Goal: Task Accomplishment & Management: Use online tool/utility

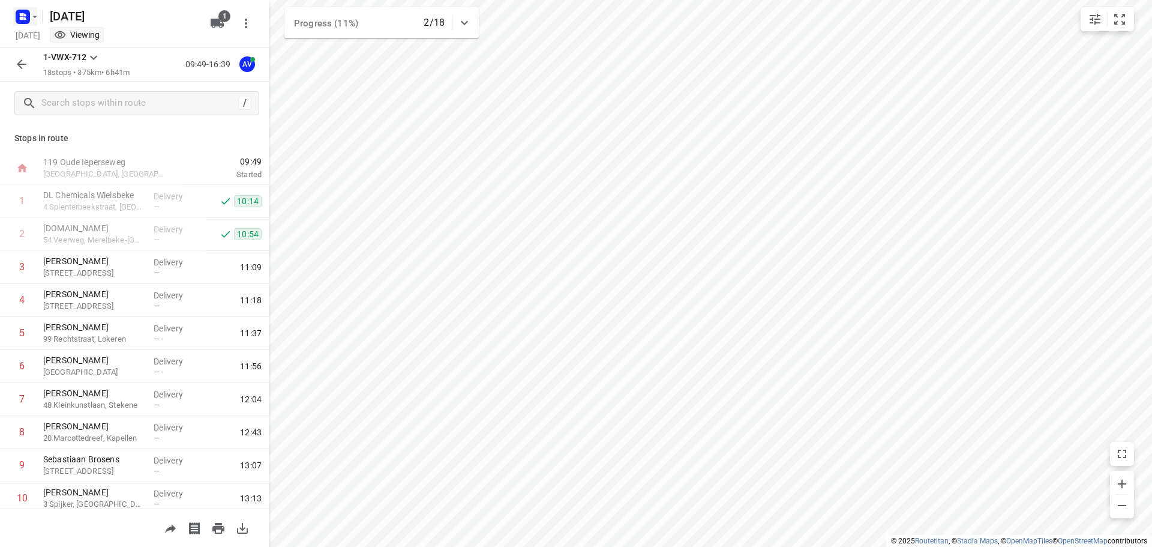
click at [25, 16] on rect "button" at bounding box center [23, 17] width 14 height 14
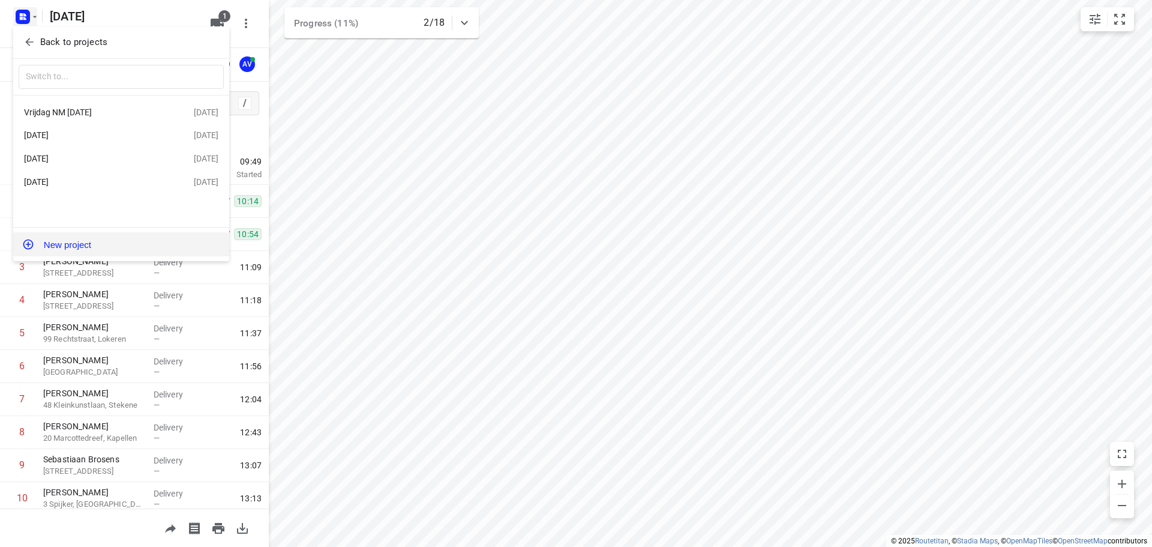
click at [91, 248] on button "New project" at bounding box center [121, 244] width 216 height 24
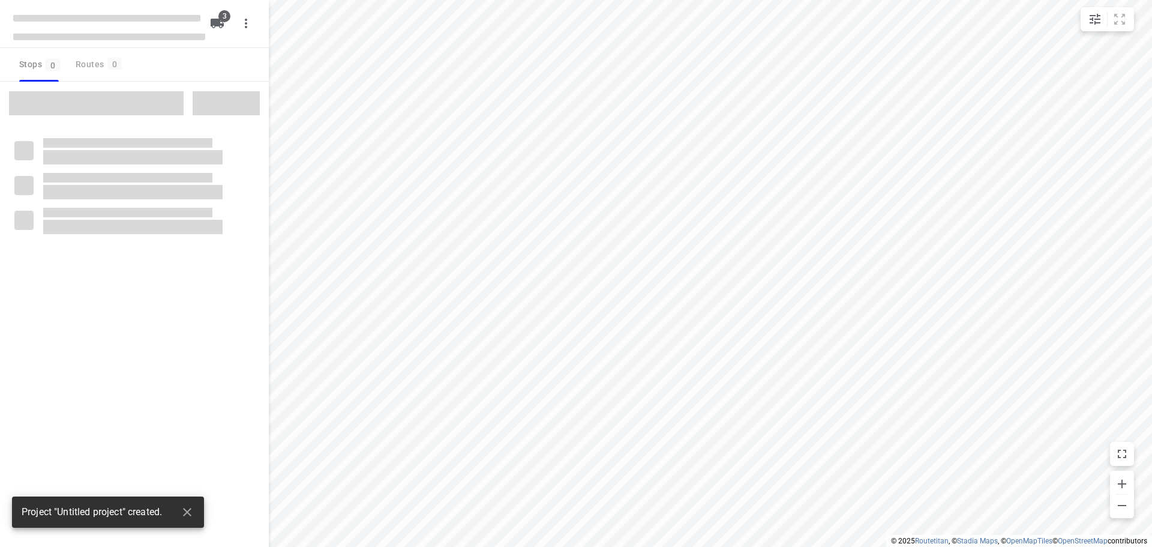
type input "distance"
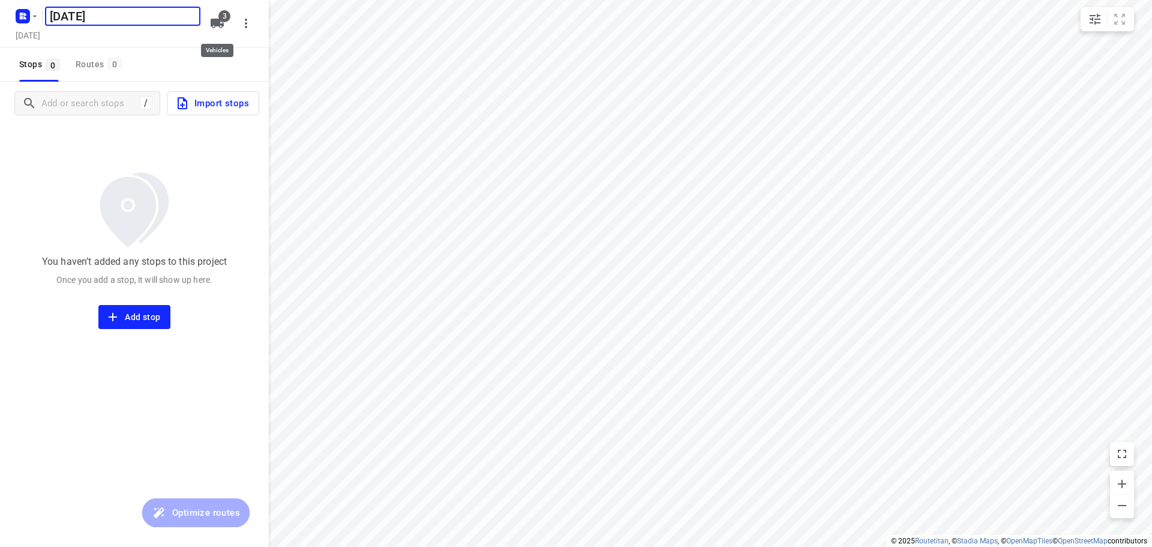
type input "[DATE]"
click at [218, 20] on icon "button" at bounding box center [217, 24] width 13 height 10
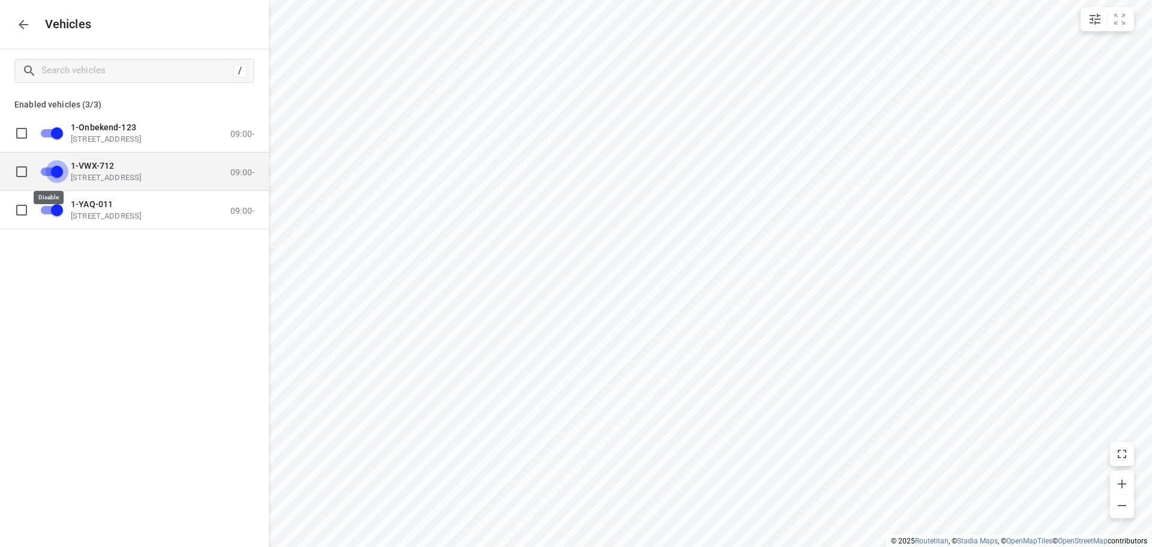
click at [46, 170] on input "grid" at bounding box center [57, 171] width 68 height 23
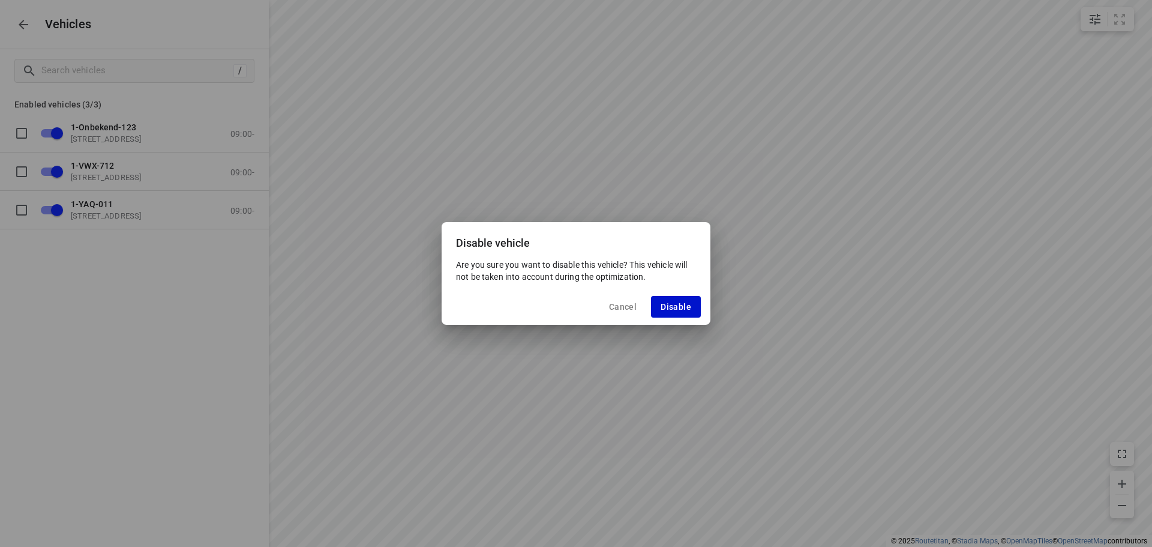
click at [670, 309] on span "Disable" at bounding box center [676, 307] width 31 height 10
checkbox input "false"
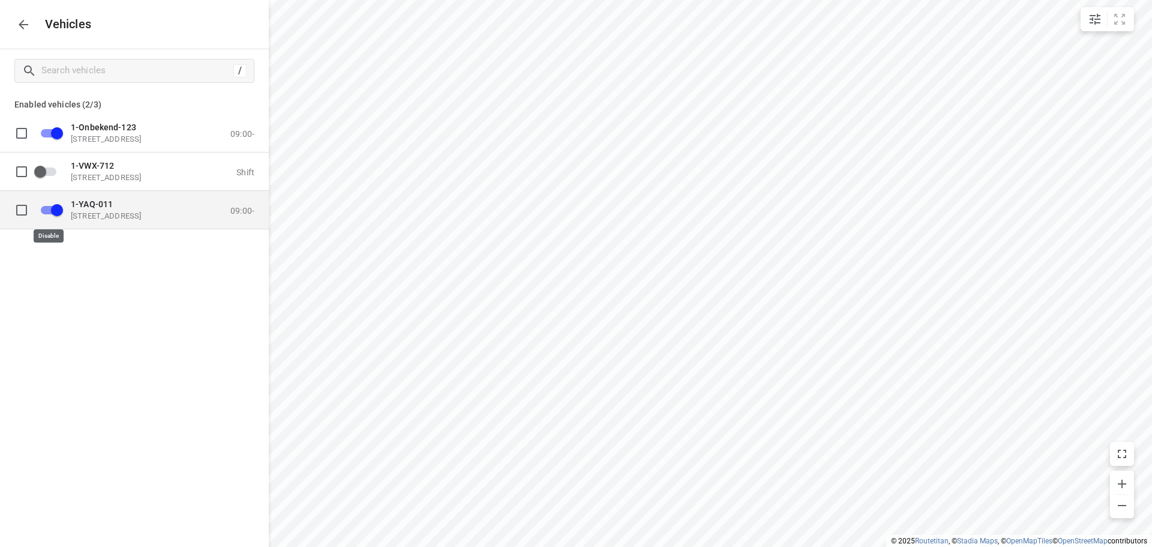
click at [44, 209] on input "grid" at bounding box center [57, 209] width 68 height 23
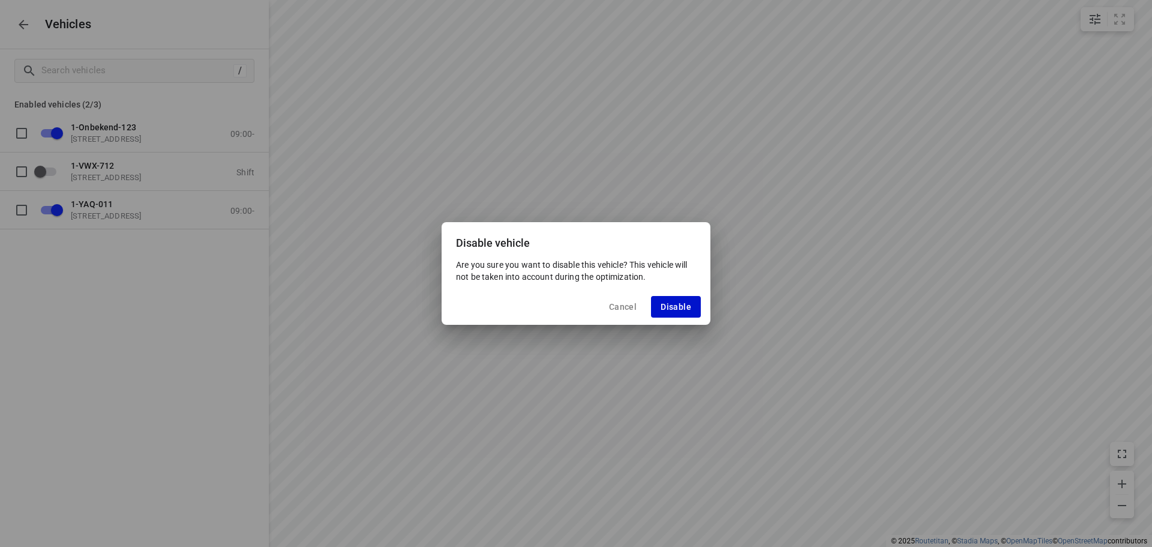
click at [668, 305] on span "Disable" at bounding box center [676, 307] width 31 height 10
checkbox input "false"
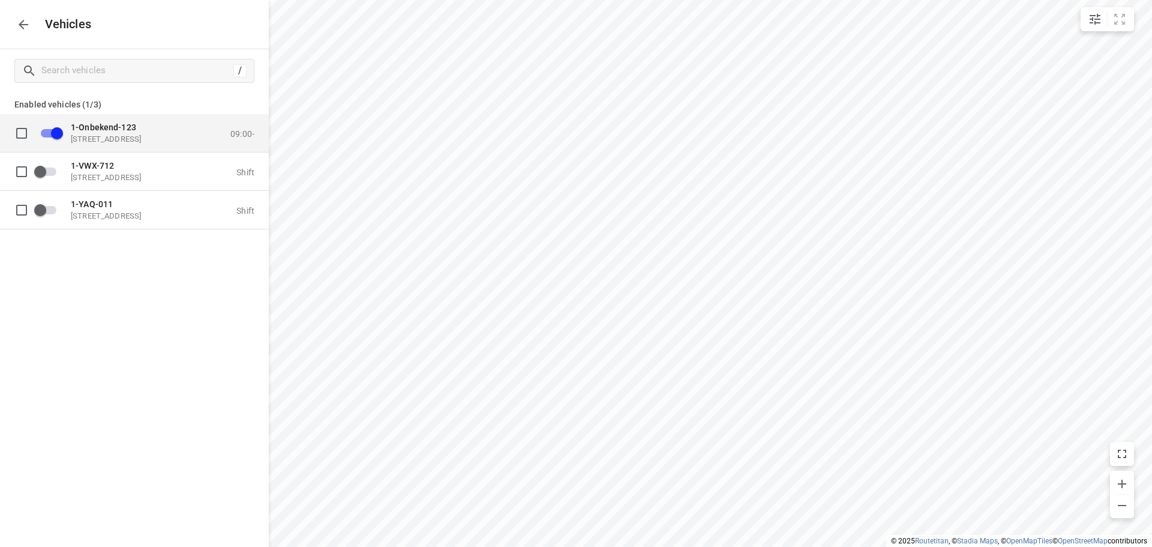
click at [157, 138] on p "[STREET_ADDRESS]" at bounding box center [131, 139] width 120 height 10
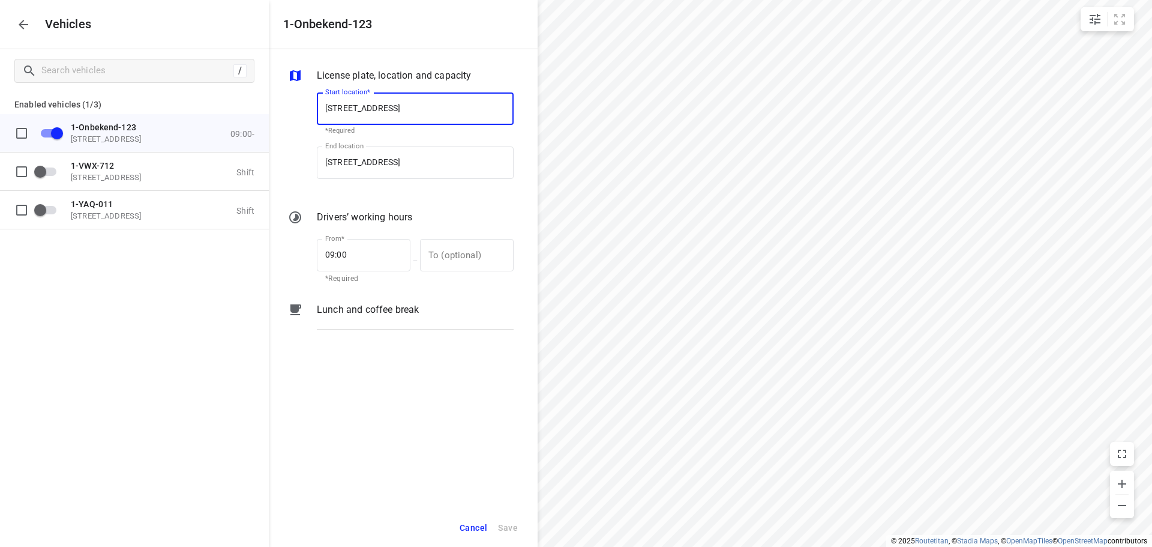
click at [406, 105] on input "[STREET_ADDRESS]" at bounding box center [415, 108] width 197 height 32
type input "[STREET_ADDRESS]"
click at [396, 143] on b "[STREET_ADDRESS]" at bounding box center [360, 143] width 71 height 9
type input "[STREET_ADDRESS]"
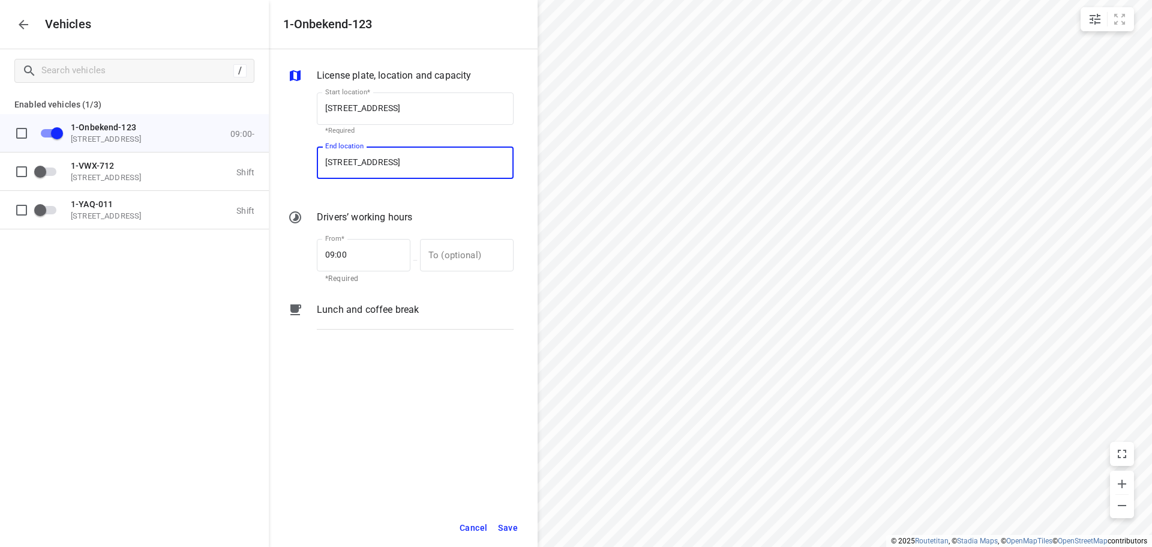
click at [406, 159] on input "[STREET_ADDRESS]" at bounding box center [415, 162] width 197 height 32
click at [406, 163] on input "[STREET_ADDRESS]" at bounding box center [415, 162] width 197 height 32
type input "[STREET_ADDRESS]"
click at [396, 194] on b "[STREET_ADDRESS]" at bounding box center [360, 197] width 71 height 9
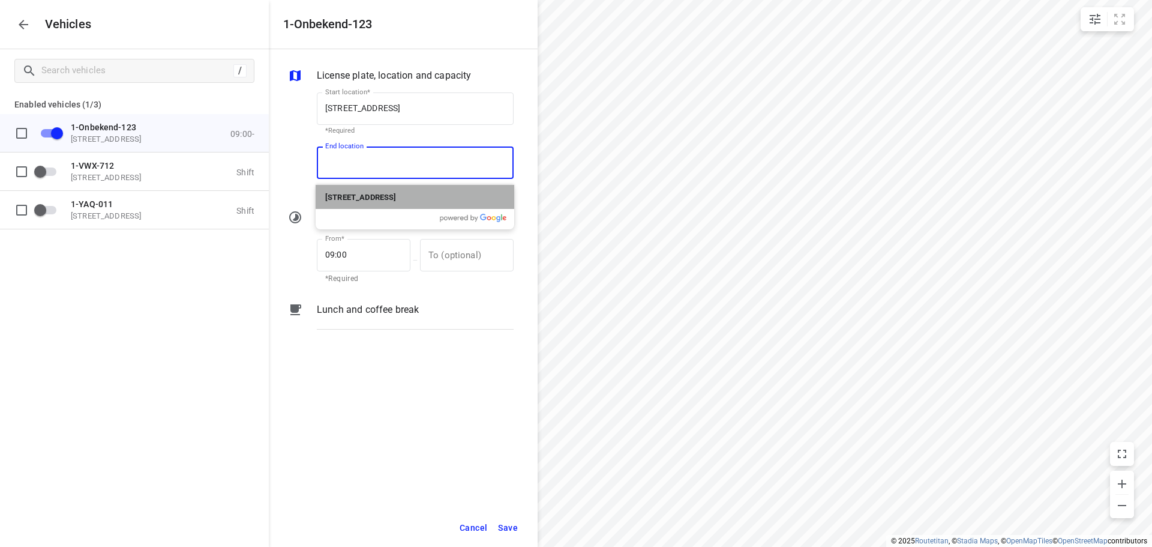
type input "[STREET_ADDRESS]"
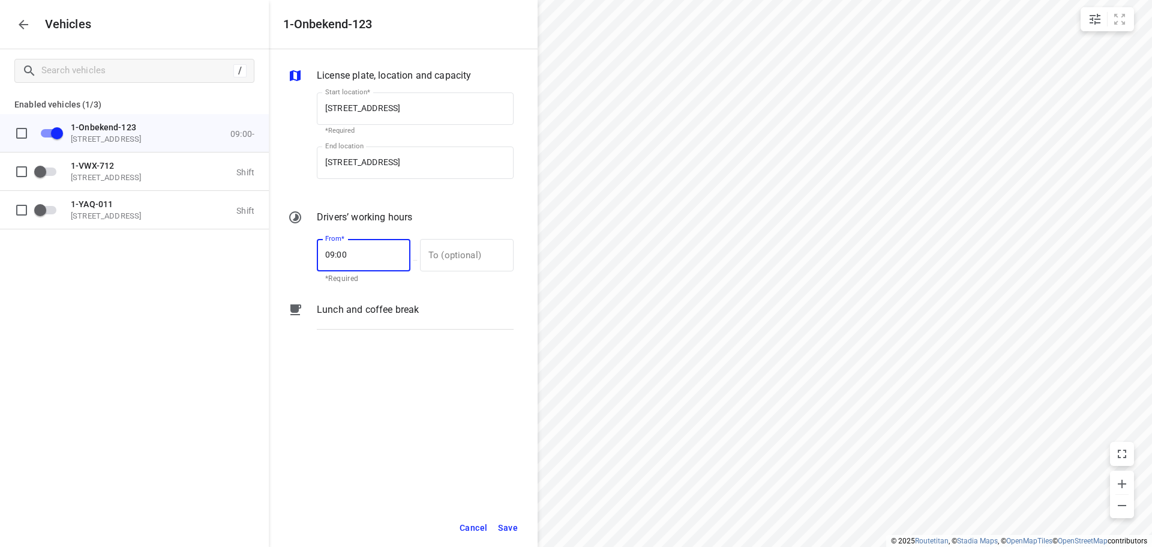
drag, startPoint x: 356, startPoint y: 259, endPoint x: 277, endPoint y: 259, distance: 79.8
click at [277, 259] on div "License plate, location and capacity Start location* [STREET_ADDRESS] Start loc…" at bounding box center [403, 278] width 269 height 459
type input "12:00"
click at [509, 529] on span "Save" at bounding box center [508, 527] width 20 height 15
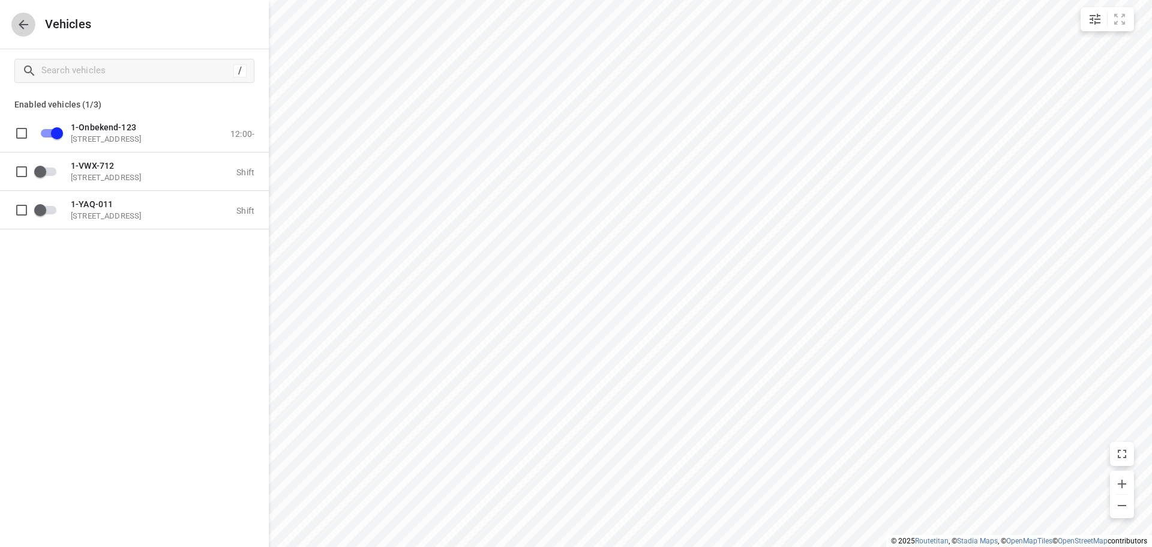
click at [26, 18] on icon "button" at bounding box center [23, 24] width 14 height 14
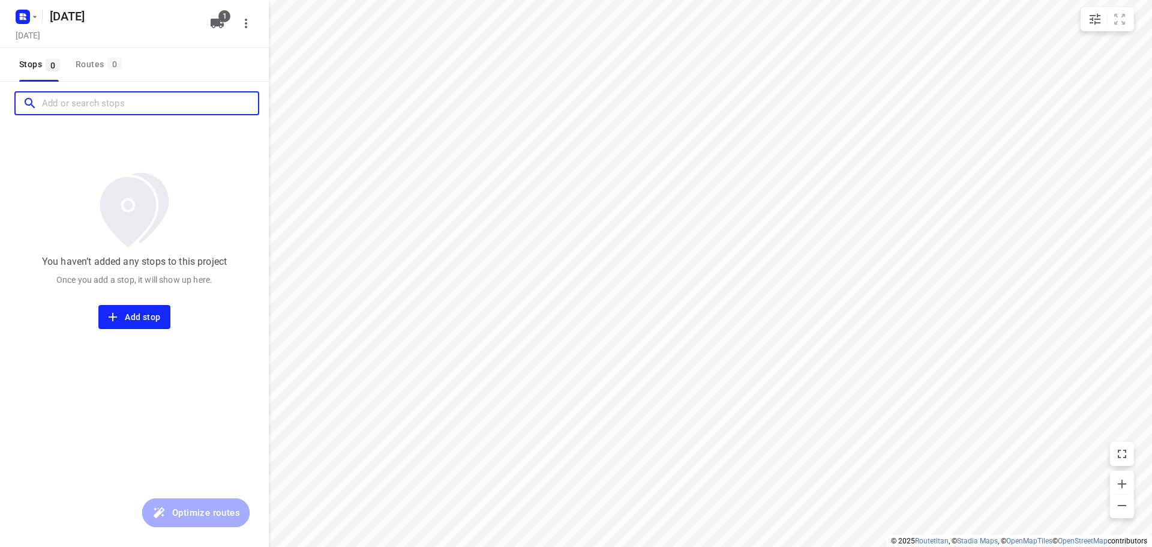
click at [83, 112] on input "Add or search stops" at bounding box center [150, 103] width 216 height 19
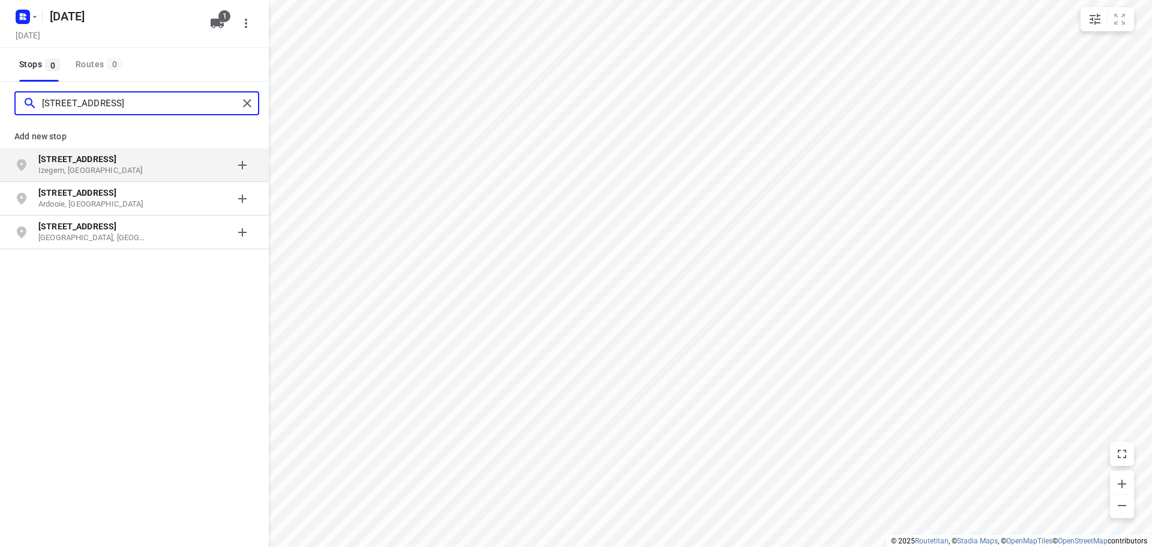
type input "[STREET_ADDRESS]"
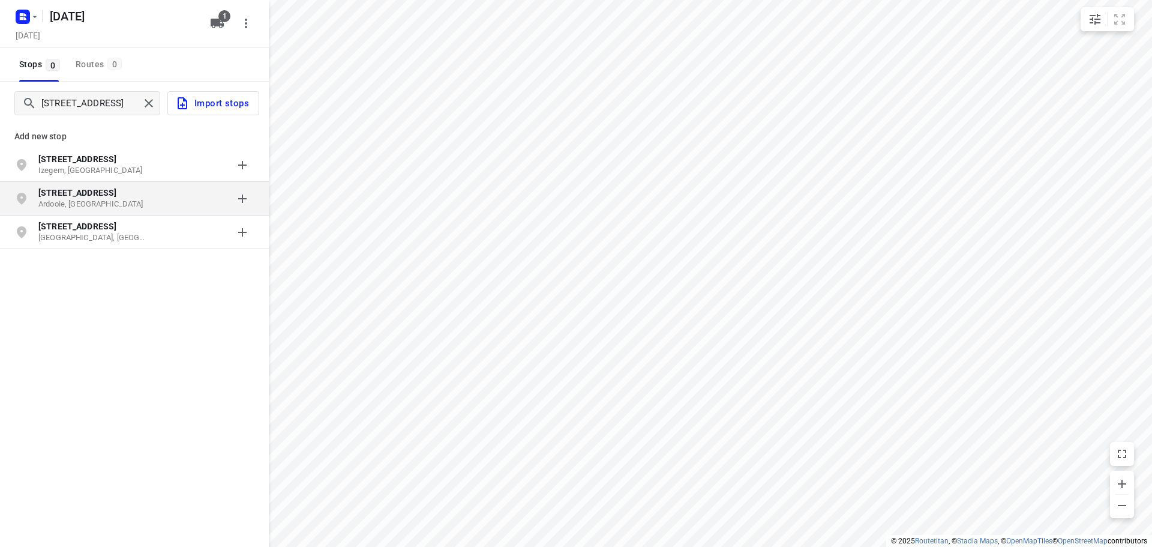
click at [109, 202] on p "Ardooie, [GEOGRAPHIC_DATA]" at bounding box center [93, 204] width 110 height 11
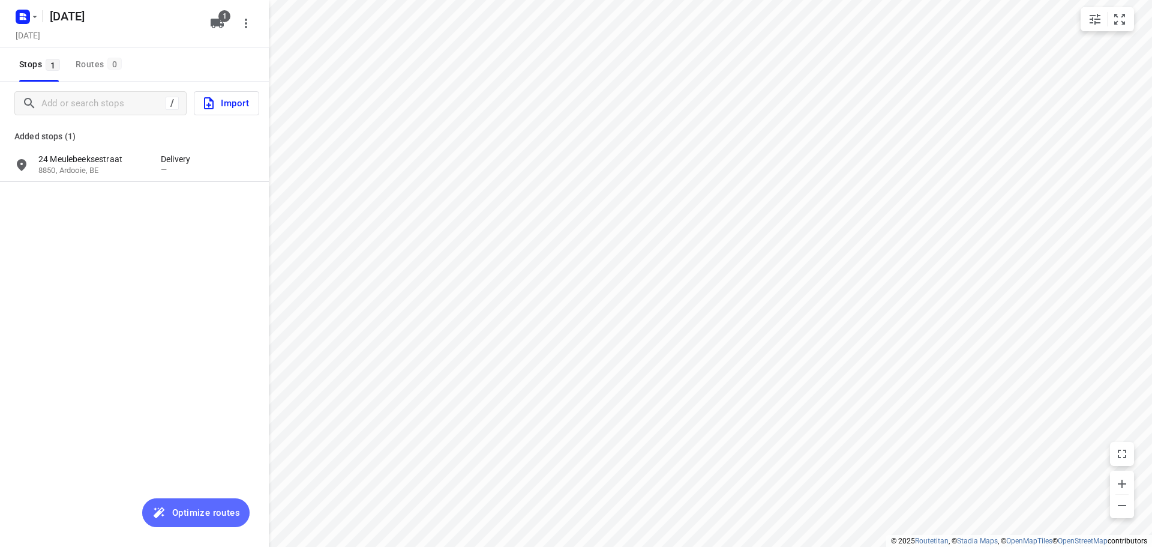
click at [208, 514] on span "Optimize routes" at bounding box center [206, 513] width 68 height 16
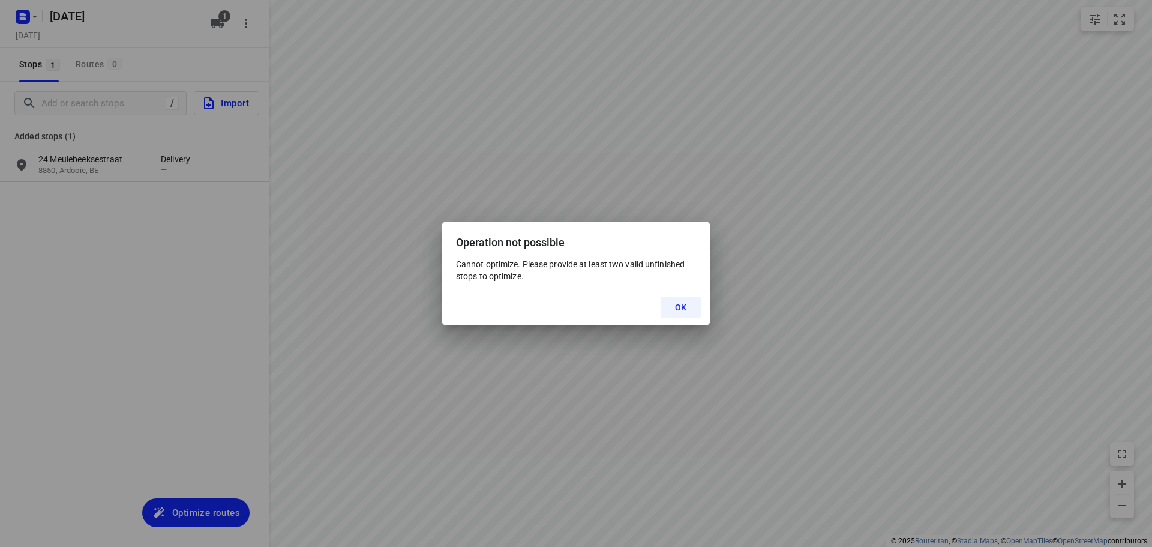
click at [680, 309] on span "OK" at bounding box center [680, 307] width 11 height 10
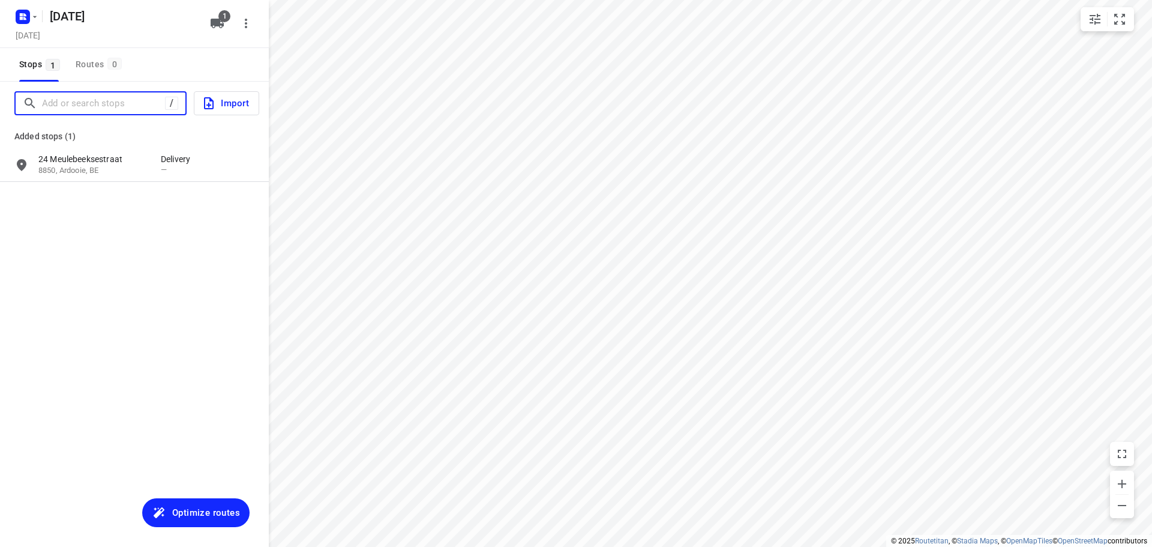
click at [67, 103] on input "Add or search stops" at bounding box center [103, 103] width 123 height 19
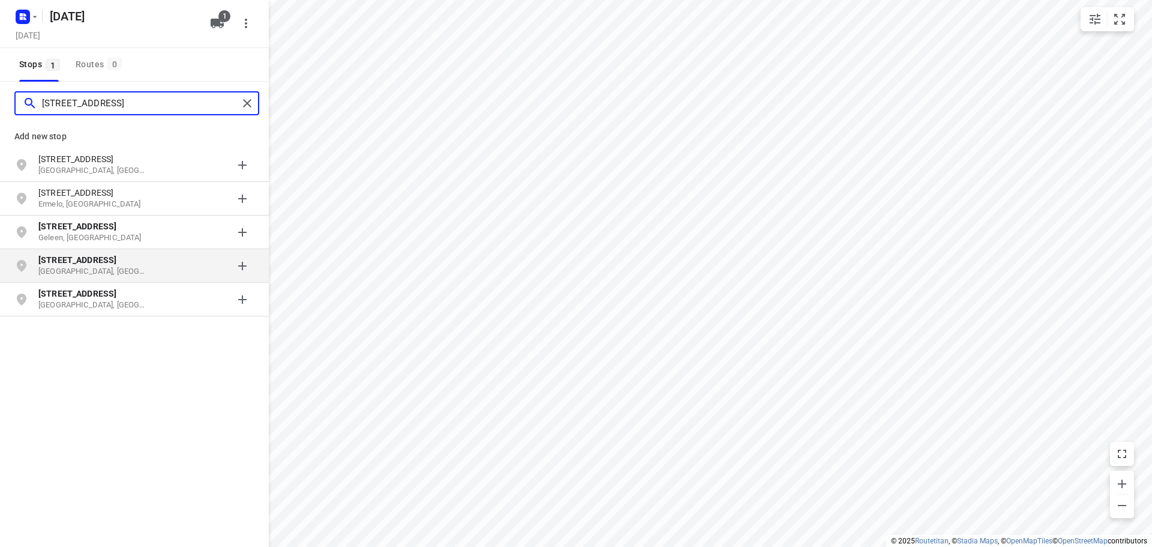
type input "[STREET_ADDRESS]"
click at [125, 262] on p "[STREET_ADDRESS]" at bounding box center [93, 260] width 110 height 12
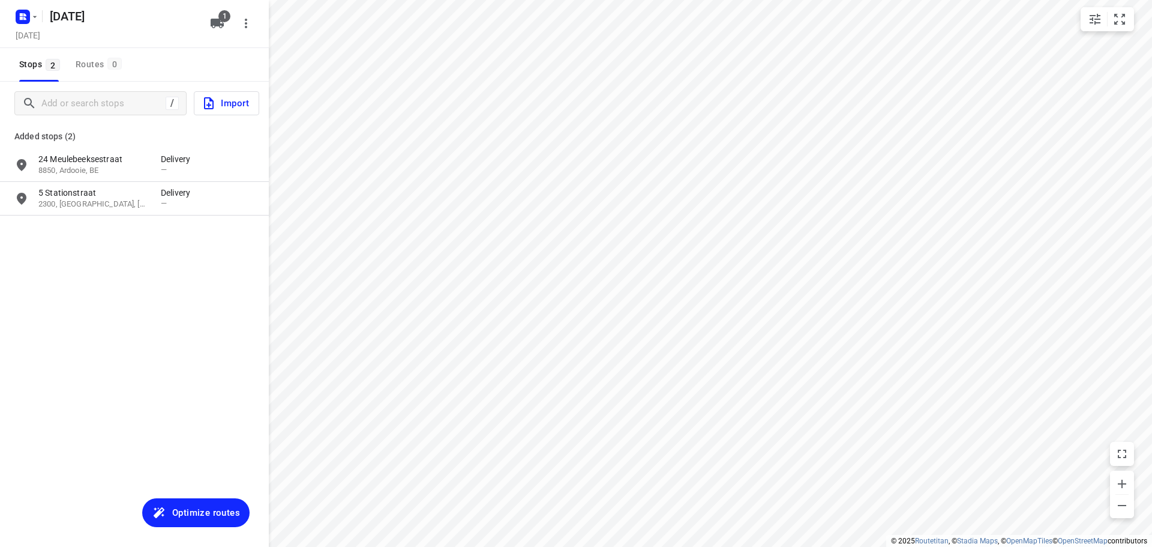
click at [182, 514] on span "Optimize routes" at bounding box center [206, 513] width 68 height 16
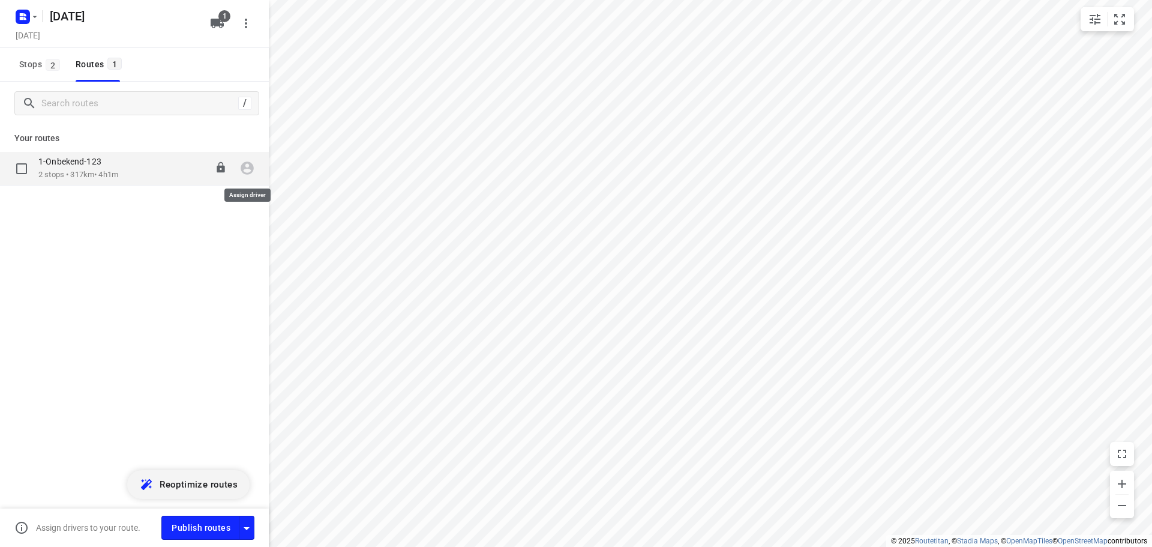
click at [247, 168] on icon "button" at bounding box center [247, 168] width 13 height 13
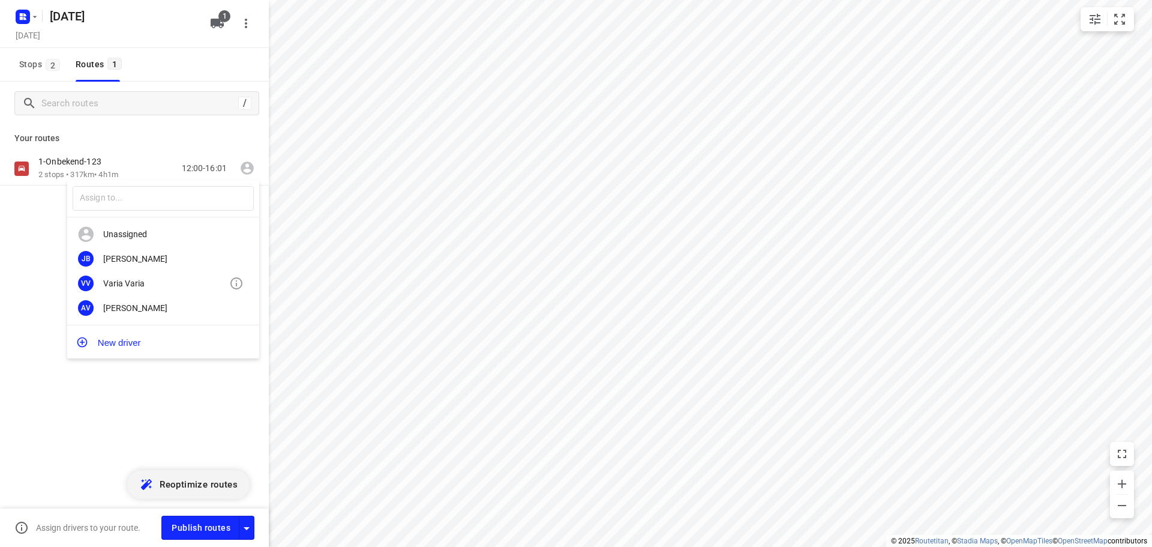
click at [170, 283] on div "Varia Varia" at bounding box center [166, 283] width 126 height 10
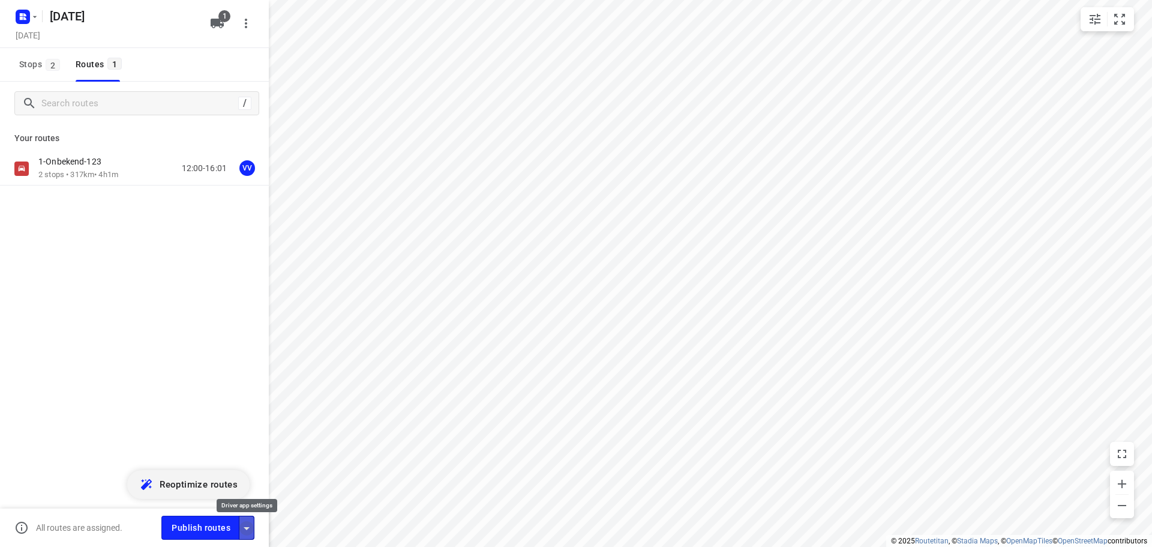
click at [245, 530] on icon "button" at bounding box center [246, 528] width 14 height 14
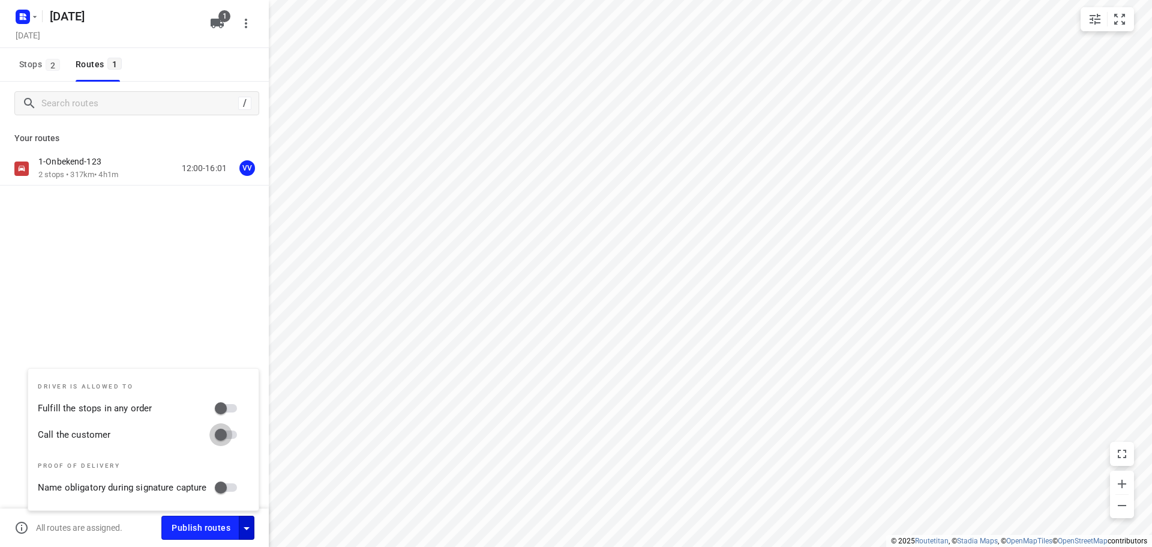
click at [235, 434] on input "Call the customer" at bounding box center [221, 434] width 68 height 23
checkbox input "true"
drag, startPoint x: 244, startPoint y: 526, endPoint x: 215, endPoint y: 451, distance: 80.6
click at [244, 526] on icon "button" at bounding box center [246, 528] width 14 height 14
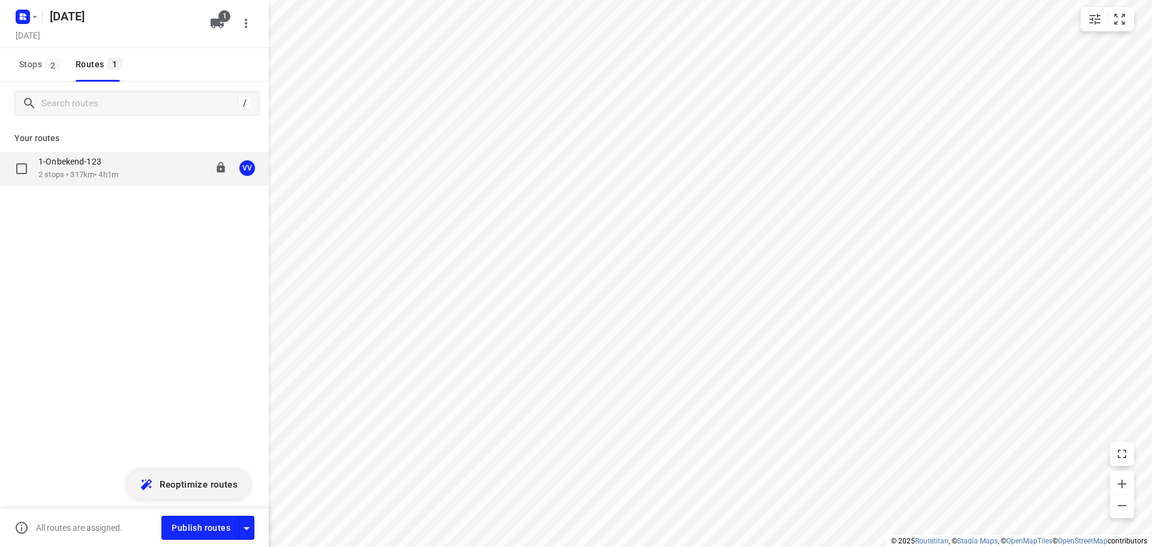
click at [103, 175] on p "2 stops • 317km • 4h1m" at bounding box center [78, 174] width 80 height 11
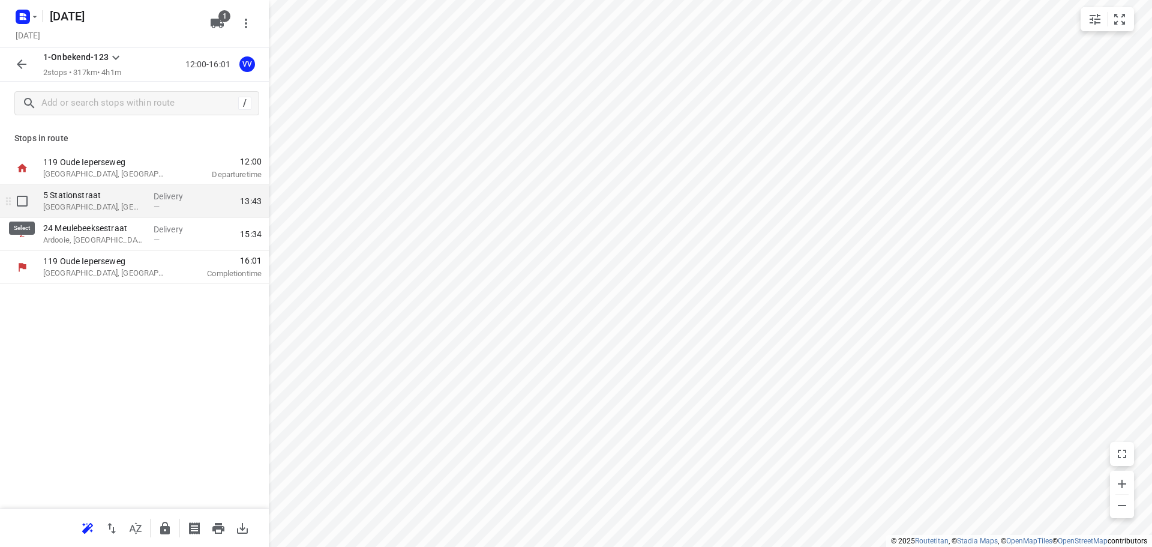
click at [19, 201] on input "checkbox" at bounding box center [22, 201] width 24 height 24
checkbox input "true"
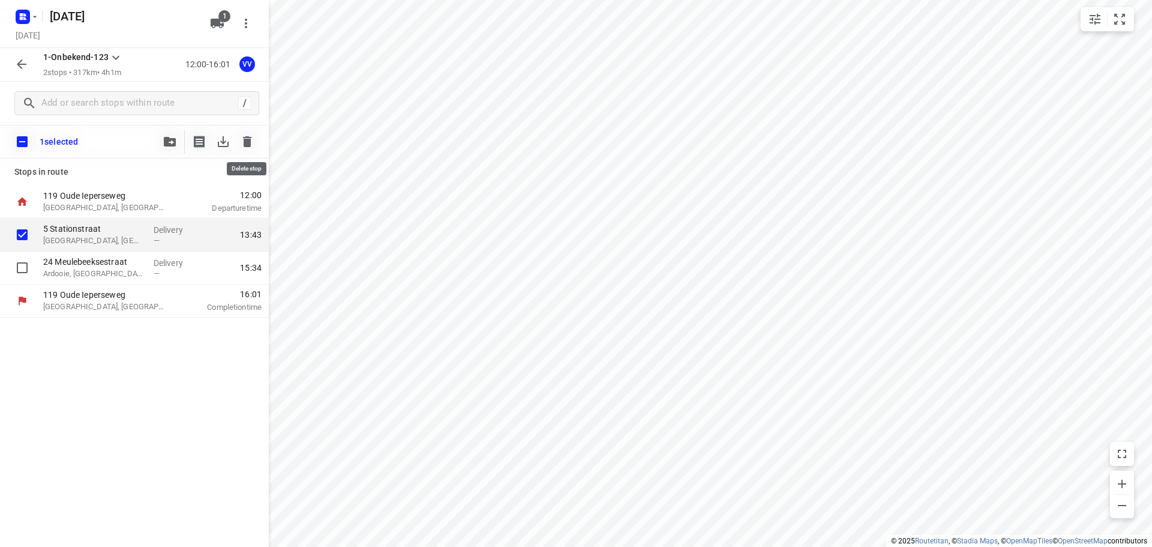
click at [248, 138] on icon "button" at bounding box center [247, 141] width 14 height 14
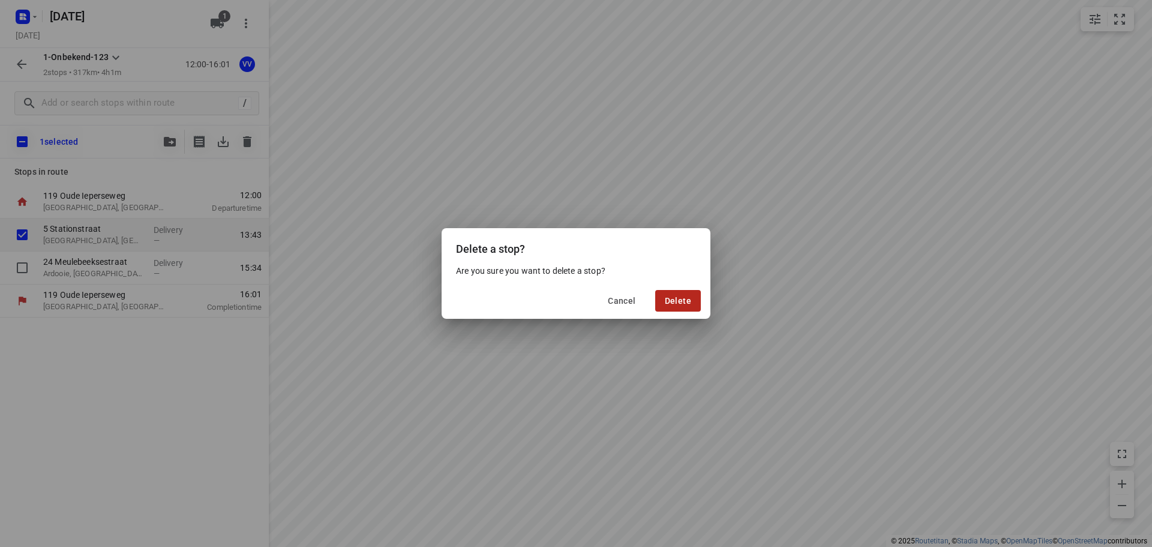
click at [685, 300] on span "Delete" at bounding box center [678, 301] width 26 height 10
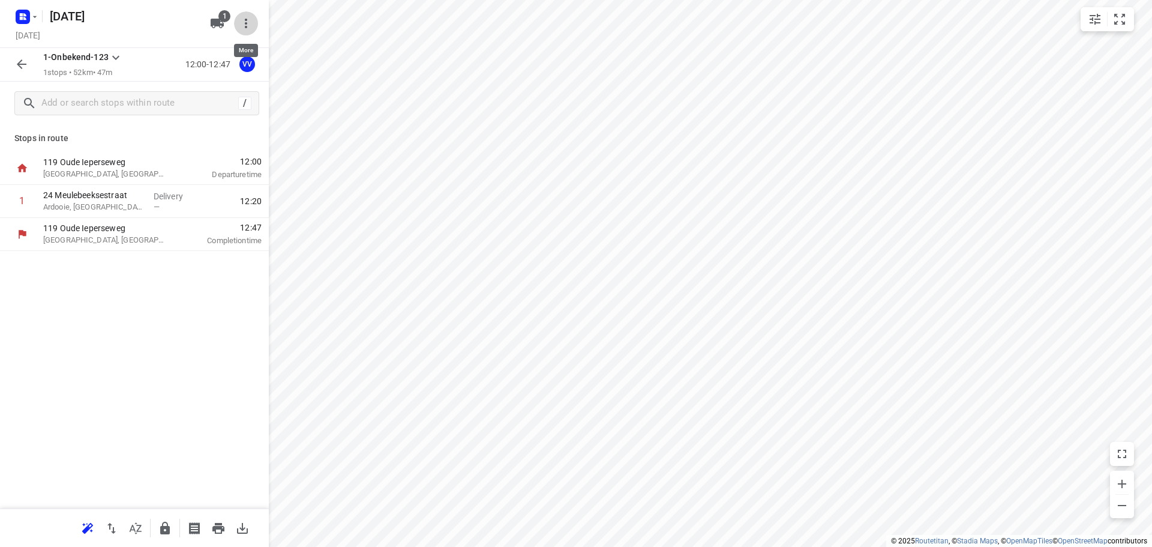
click at [249, 24] on icon "button" at bounding box center [246, 23] width 14 height 14
click at [168, 71] on div "Delete project" at bounding box center [196, 73] width 106 height 10
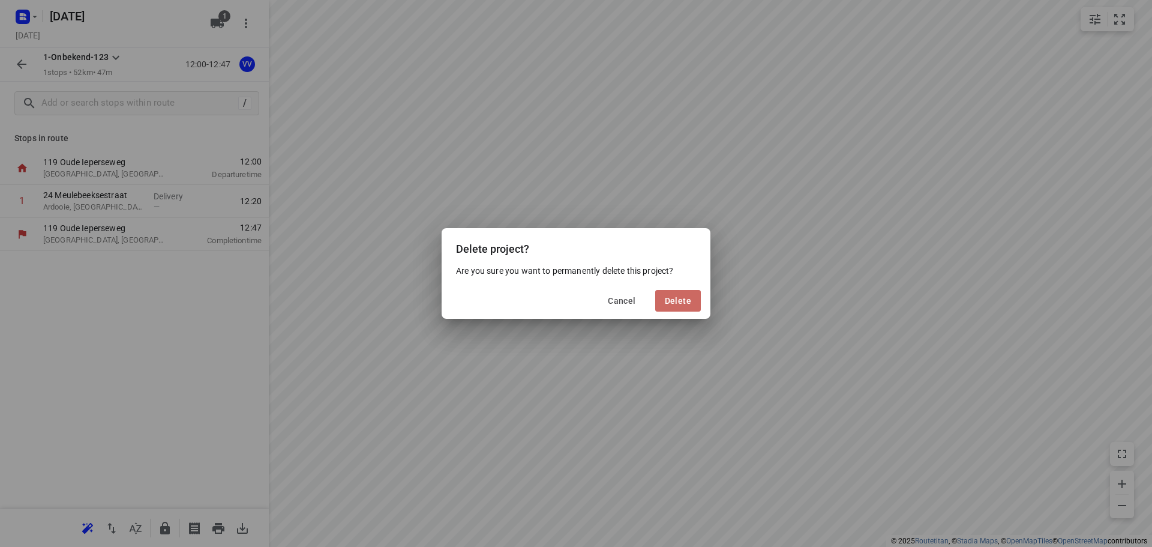
click at [683, 299] on span "Delete" at bounding box center [678, 301] width 26 height 10
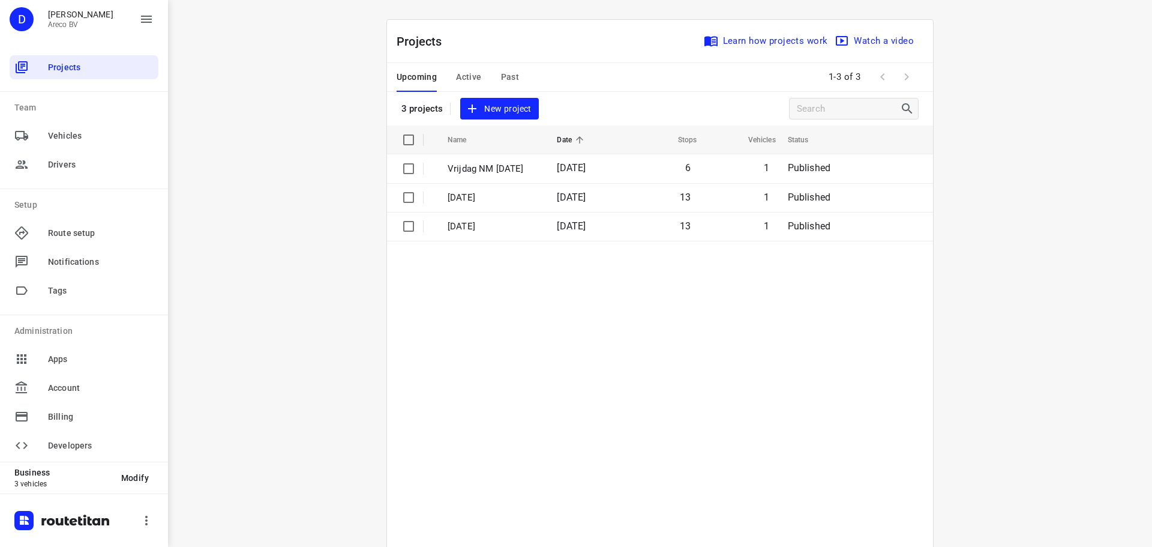
click at [458, 73] on span "Active" at bounding box center [468, 77] width 25 height 15
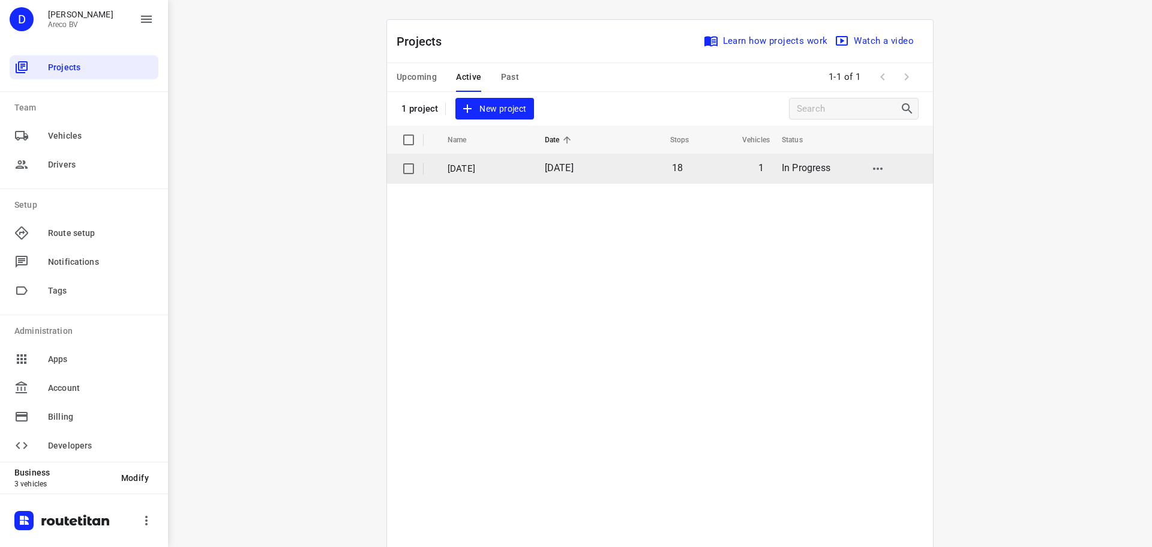
click at [524, 173] on p "[DATE]" at bounding box center [487, 169] width 79 height 14
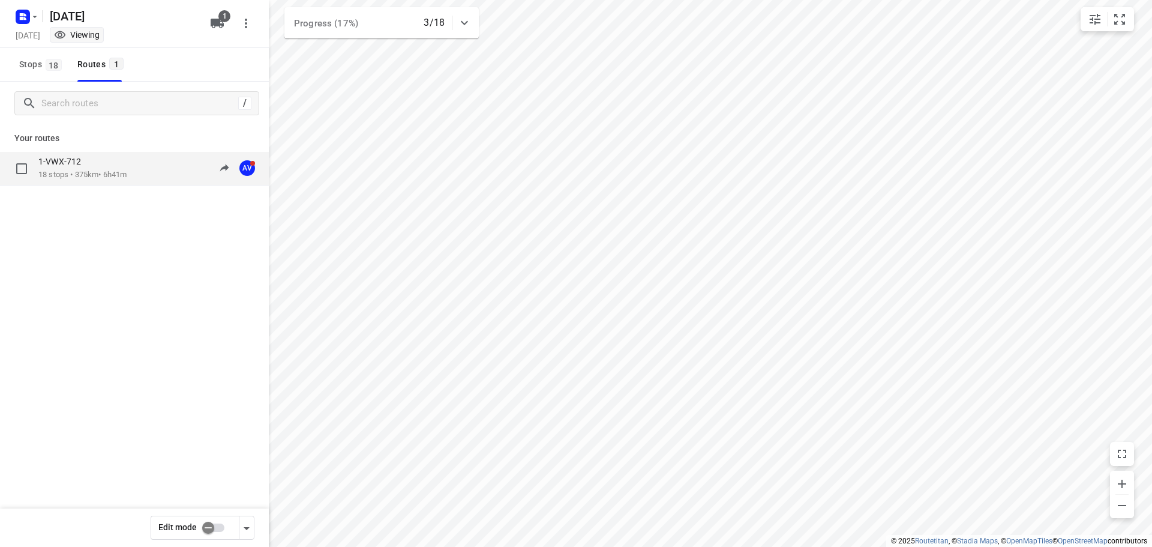
click at [143, 173] on div "1-VWX-712 18 stops • 375km • 6h41m 09:49-16:41 AV" at bounding box center [153, 168] width 230 height 25
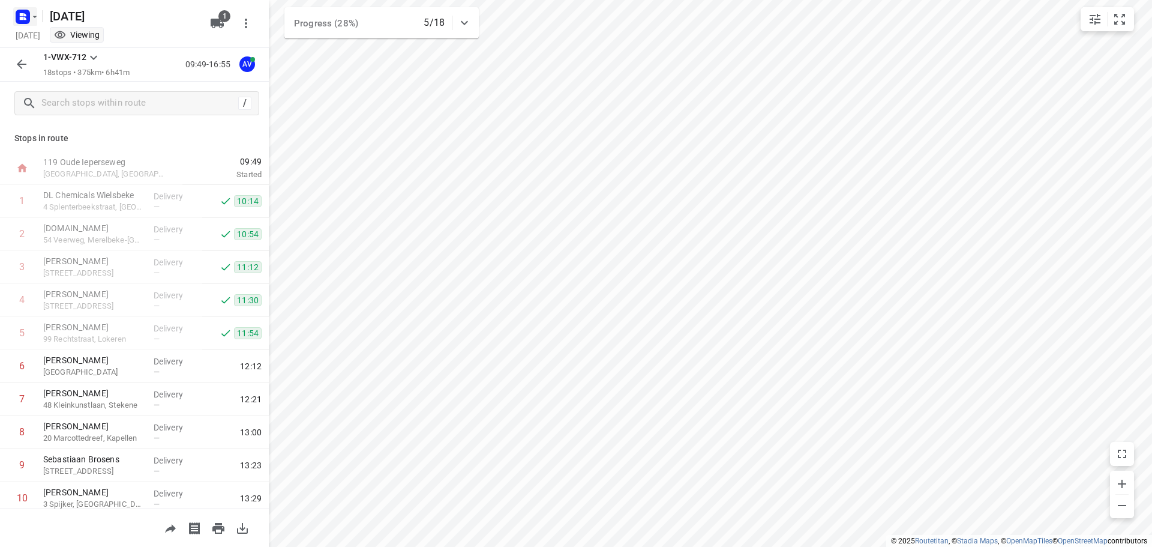
click at [26, 14] on rect "button" at bounding box center [23, 17] width 14 height 14
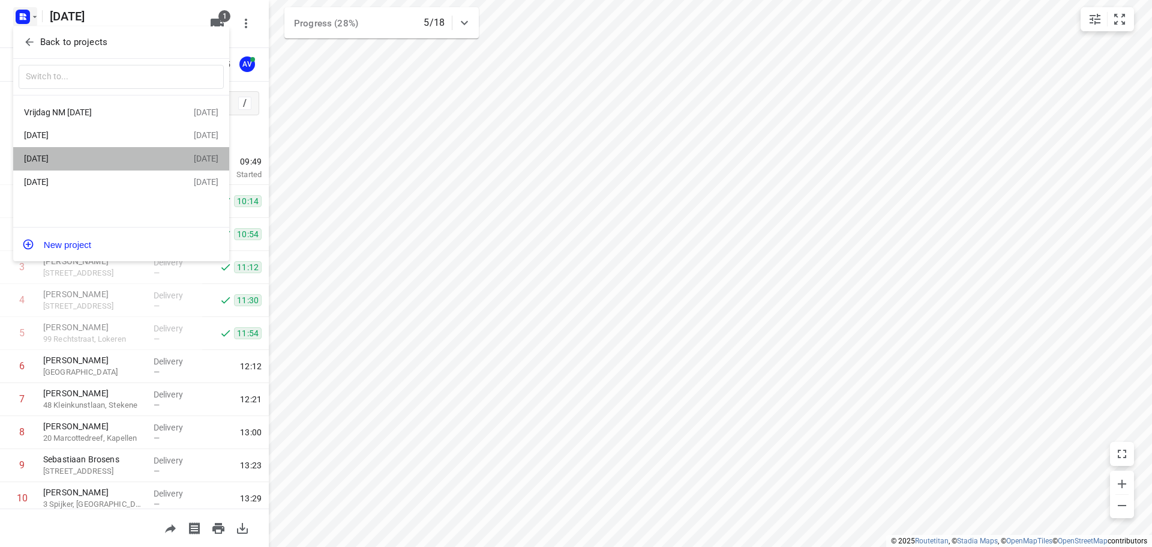
click at [106, 157] on div "[DATE]" at bounding box center [93, 159] width 138 height 10
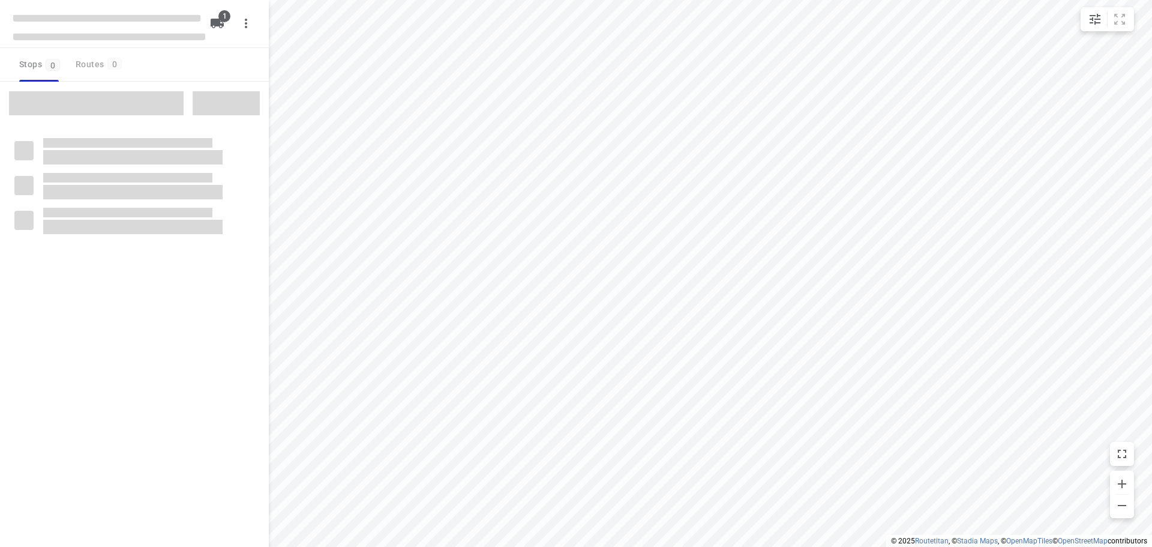
type input "distance"
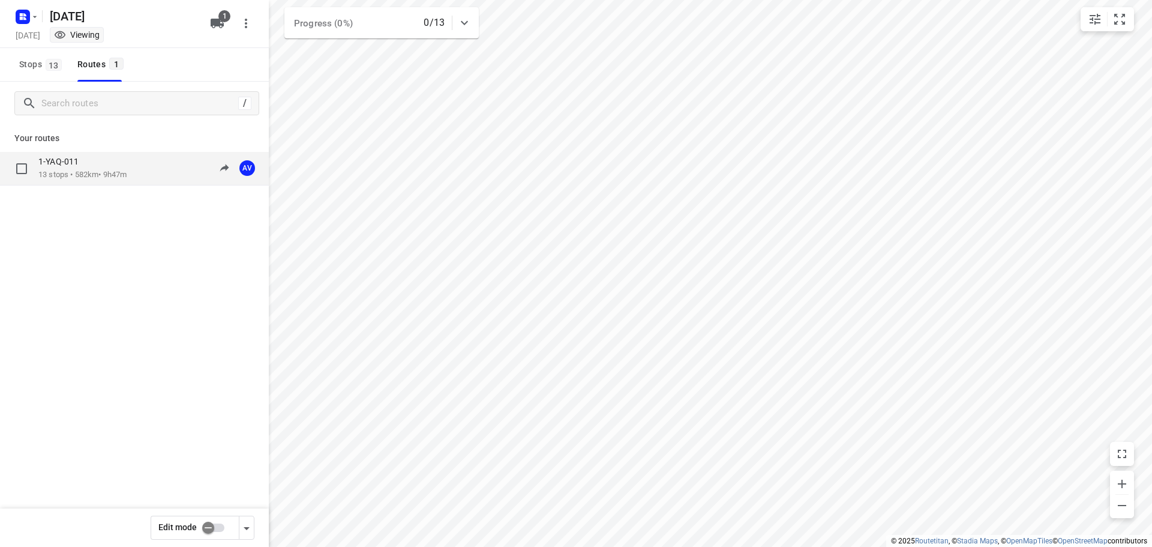
click at [125, 179] on p "13 stops • 582km • 9h47m" at bounding box center [82, 174] width 88 height 11
